Goal: Information Seeking & Learning: Learn about a topic

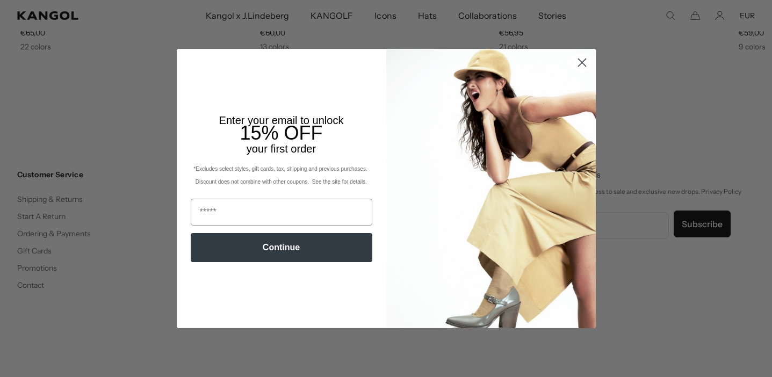
scroll to position [0, 221]
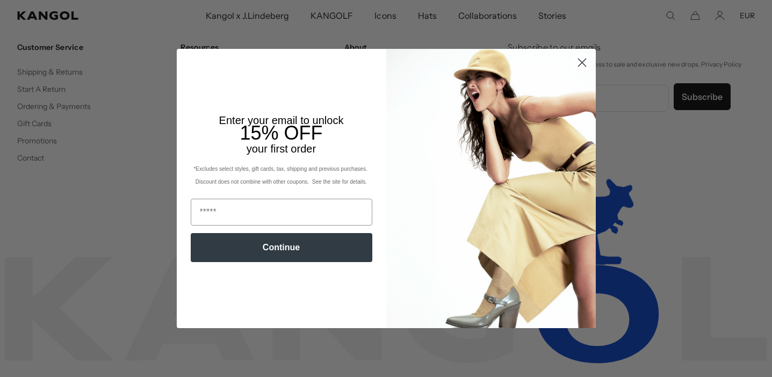
scroll to position [0, 221]
